Goal: Navigation & Orientation: Find specific page/section

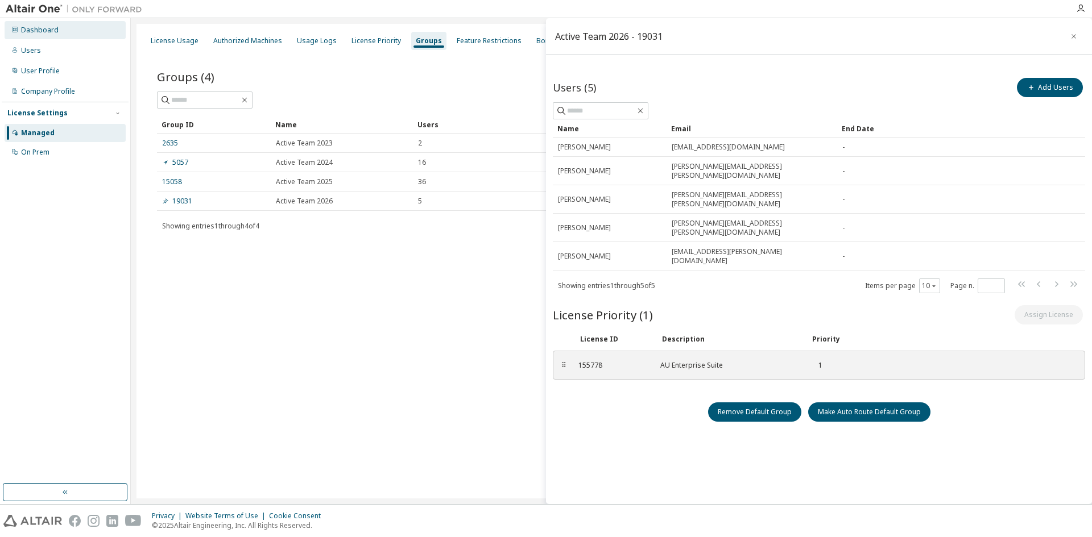
click at [46, 28] on div "Dashboard" at bounding box center [40, 30] width 38 height 9
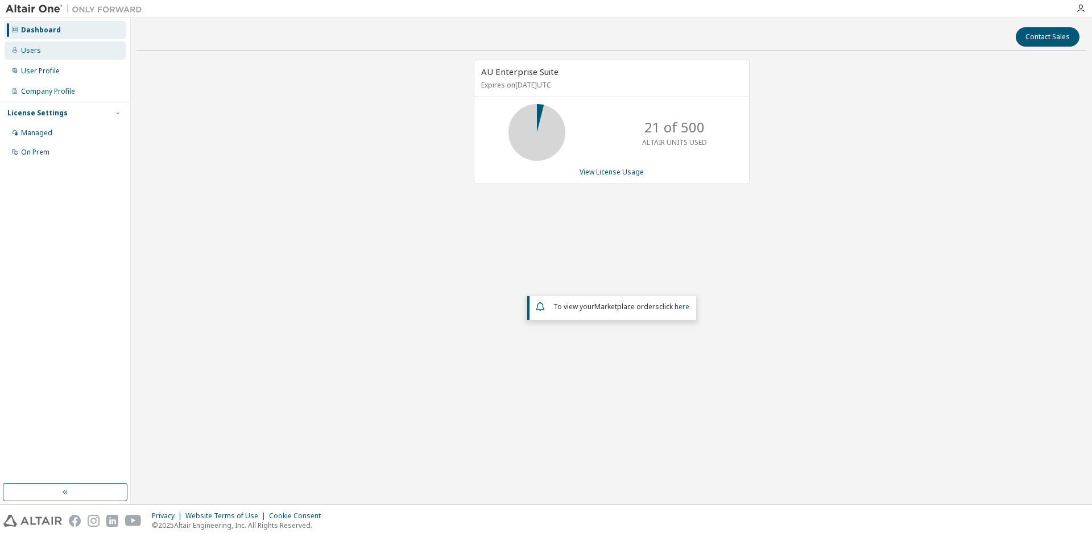
click at [64, 53] on div "Users" at bounding box center [65, 51] width 121 height 18
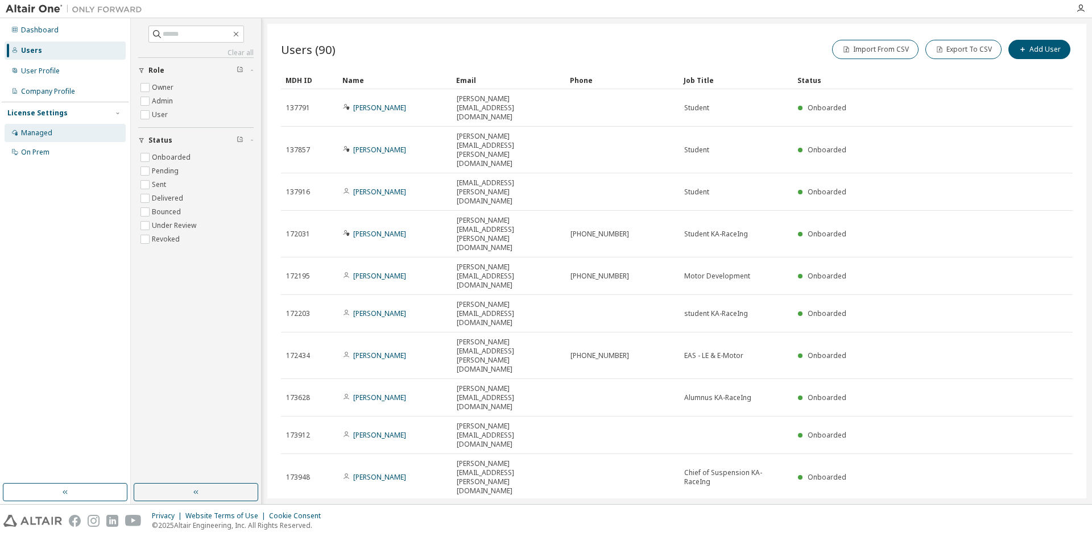
click at [30, 131] on div "Managed" at bounding box center [36, 132] width 31 height 9
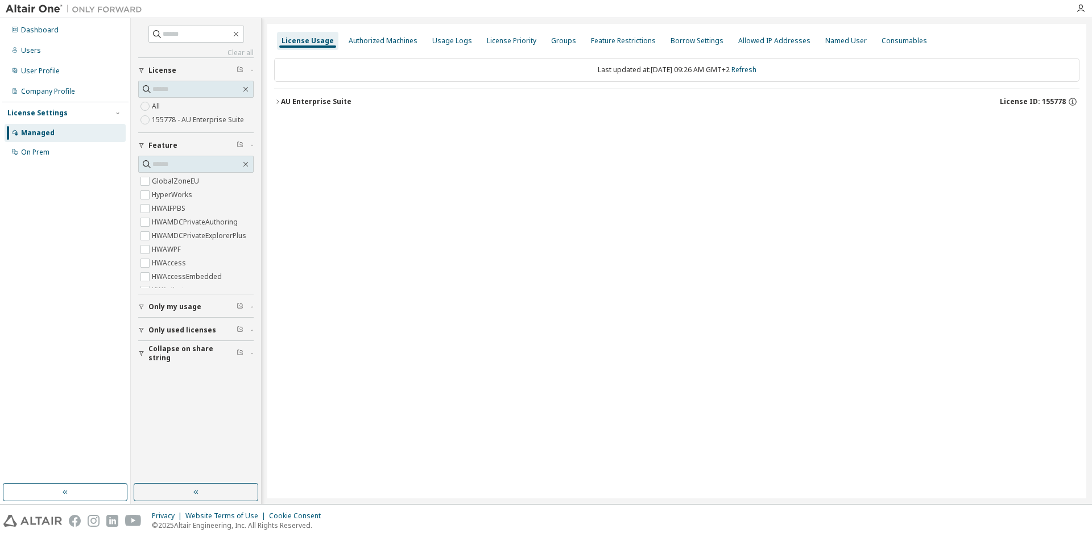
click at [286, 101] on div "AU Enterprise Suite" at bounding box center [316, 101] width 70 height 9
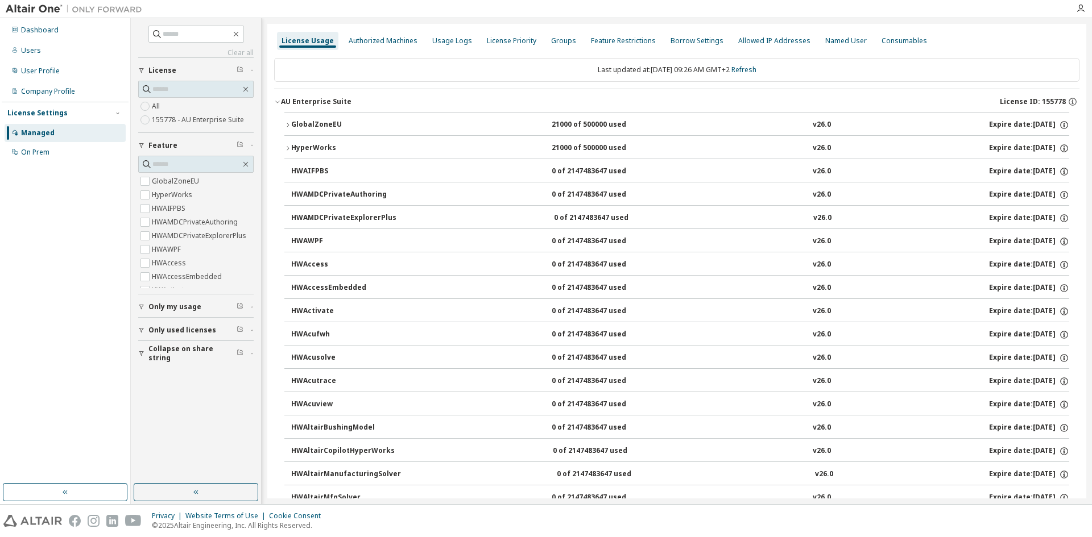
click at [294, 147] on div "HyperWorks" at bounding box center [342, 148] width 102 height 10
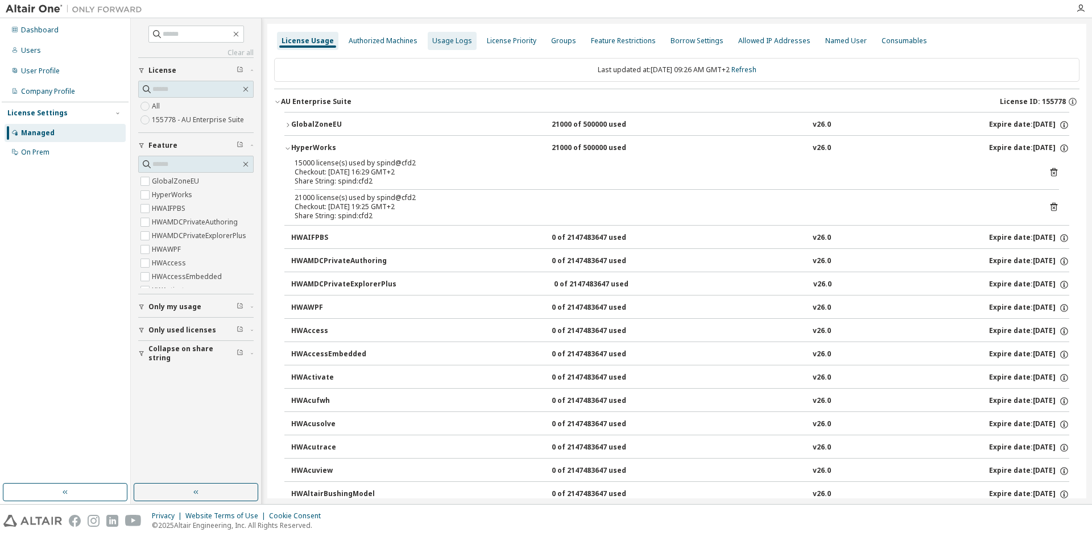
click at [428, 35] on div "Usage Logs" at bounding box center [452, 41] width 49 height 18
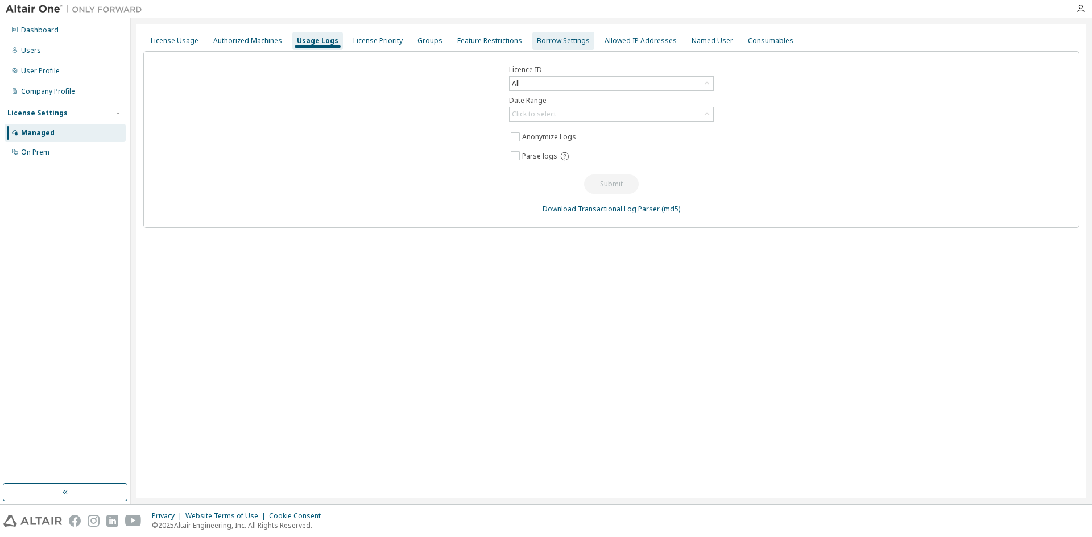
click at [537, 35] on div "Borrow Settings" at bounding box center [563, 41] width 62 height 18
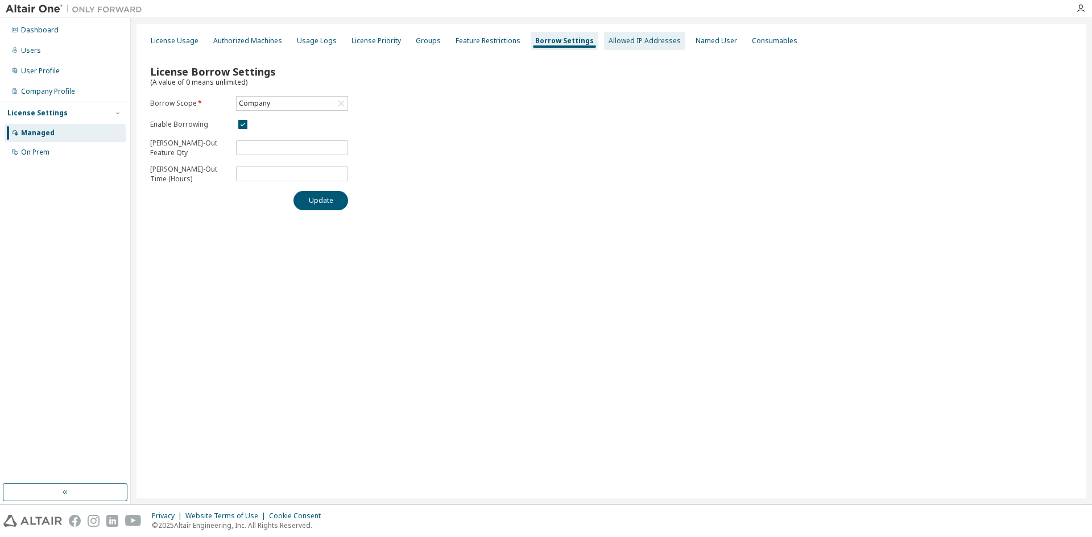
click at [611, 35] on div "Allowed IP Addresses" at bounding box center [644, 41] width 81 height 18
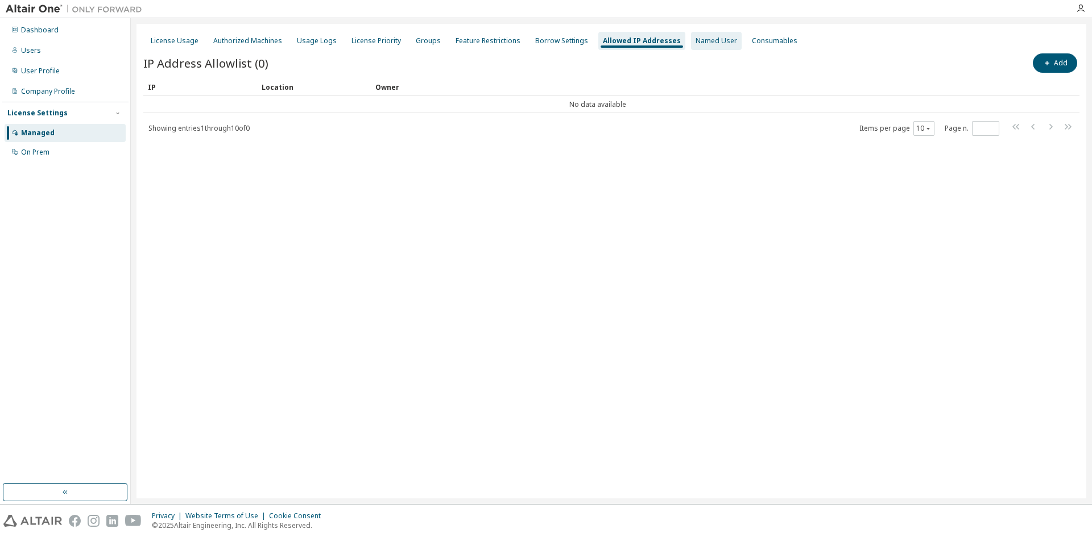
click at [695, 42] on div "Named User" at bounding box center [716, 40] width 42 height 9
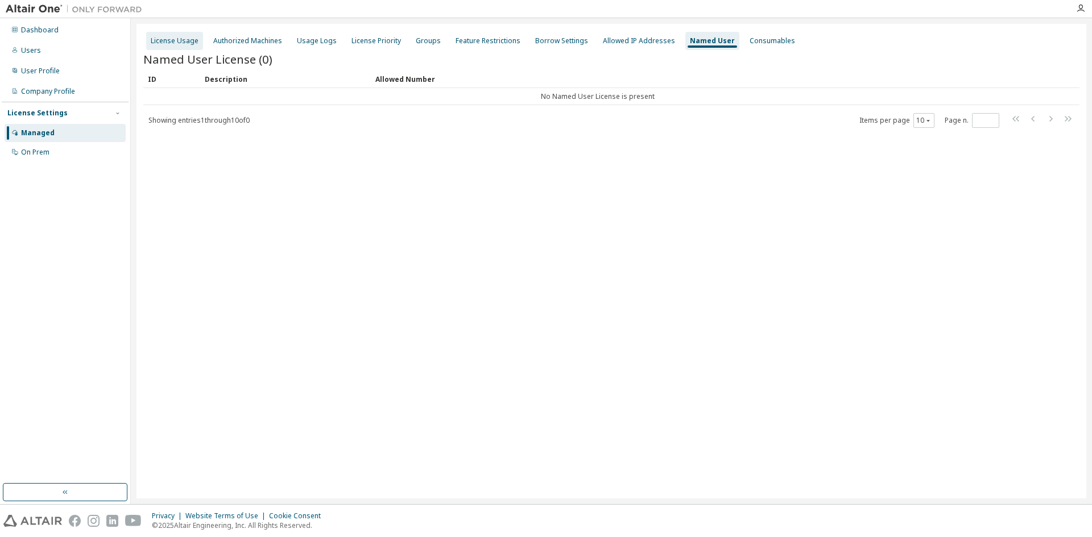
click at [174, 38] on div "License Usage" at bounding box center [175, 40] width 48 height 9
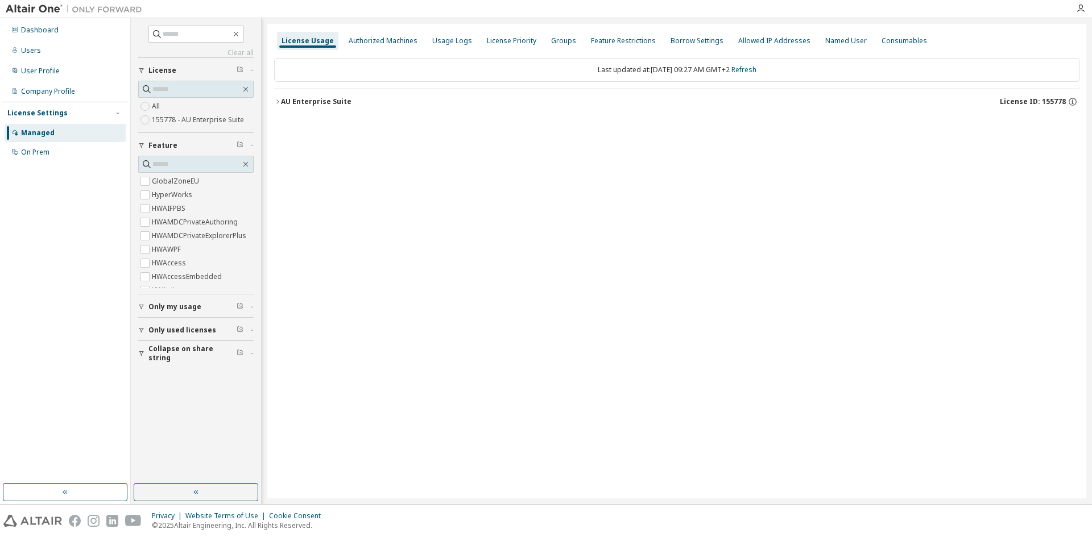
click at [183, 329] on span "Only used licenses" at bounding box center [182, 330] width 68 height 9
click at [166, 166] on input "text" at bounding box center [196, 164] width 88 height 11
type input "*"
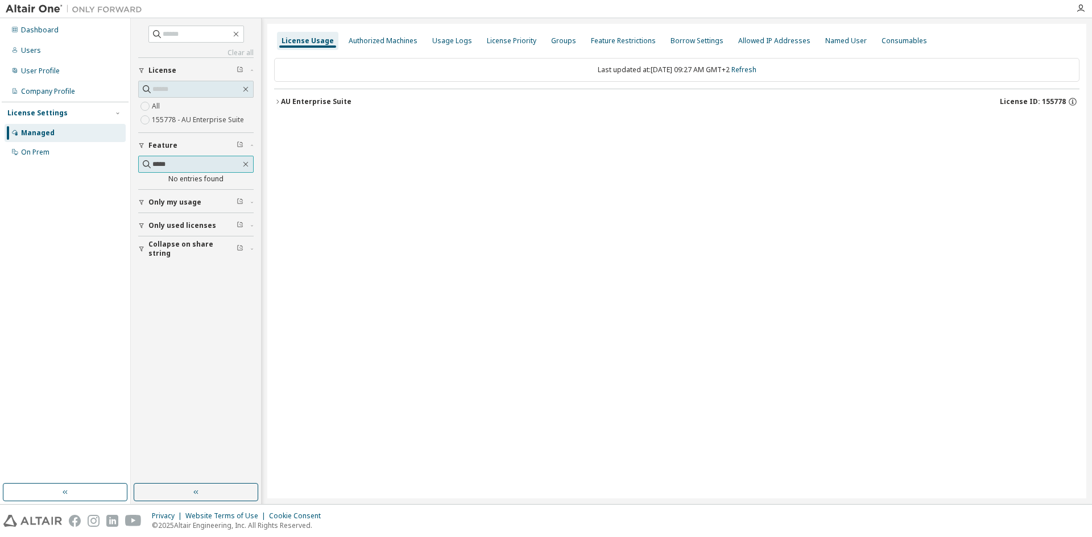
scroll to position [0, 0]
type input "*"
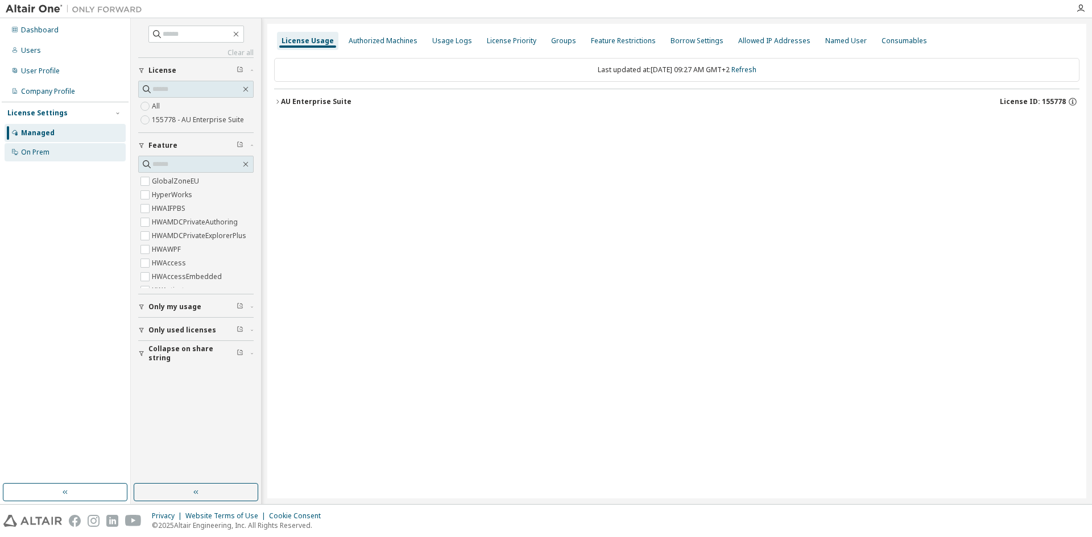
click at [48, 146] on div "On Prem" at bounding box center [65, 152] width 121 height 18
